Goal: Transaction & Acquisition: Register for event/course

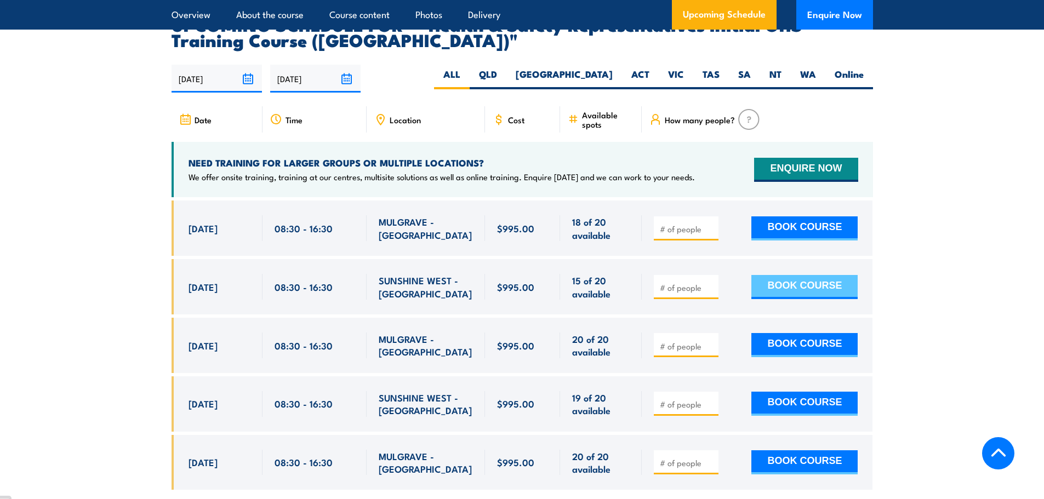
click at [818, 275] on button "BOOK COURSE" at bounding box center [804, 287] width 106 height 24
type input "1"
click at [710, 282] on input "1" at bounding box center [687, 287] width 55 height 11
click at [761, 275] on button "BOOK COURSE" at bounding box center [804, 287] width 106 height 24
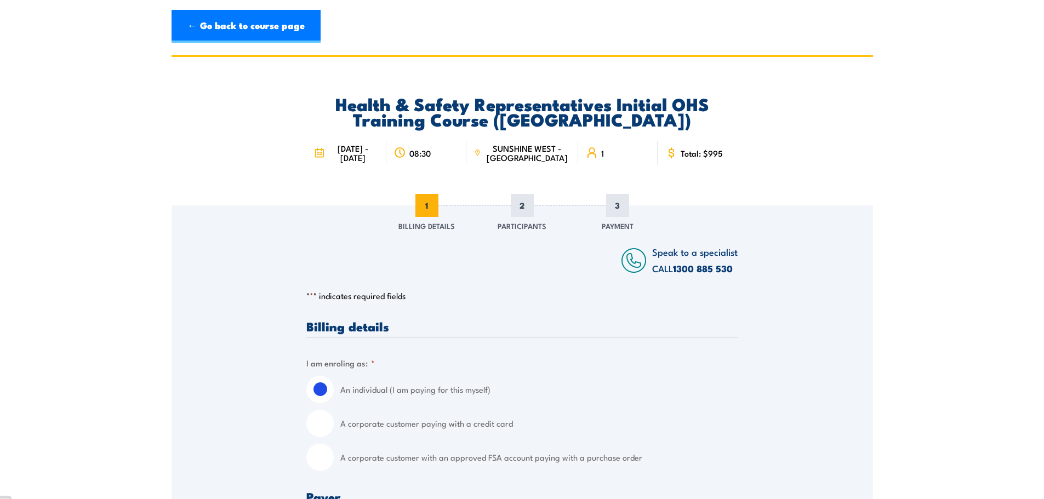
click at [802, 163] on div "Health & Safety Representatives Initial OHS Training Course ([GEOGRAPHIC_DATA])…" at bounding box center [521, 131] width 701 height 148
